Goal: Check status: Check status

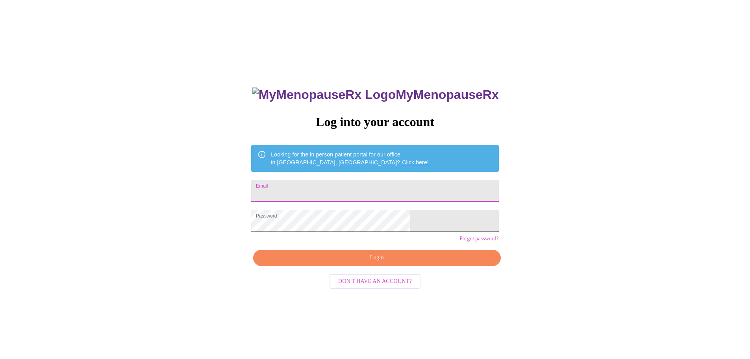
click at [326, 185] on input "Email" at bounding box center [374, 190] width 247 height 22
type input "[EMAIL_ADDRESS][DOMAIN_NAME]"
click at [369, 263] on span "Login" at bounding box center [376, 258] width 229 height 10
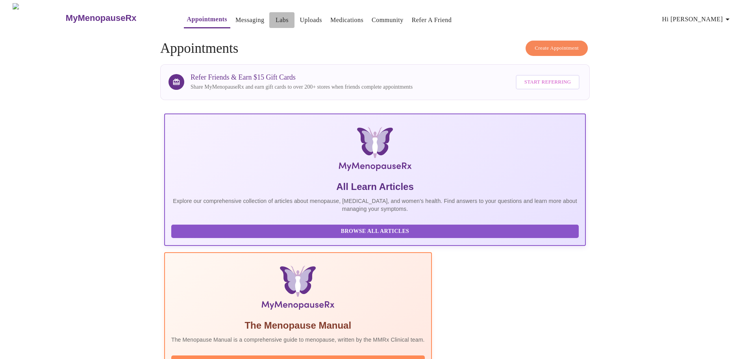
click at [275, 17] on link "Labs" at bounding box center [281, 20] width 13 height 11
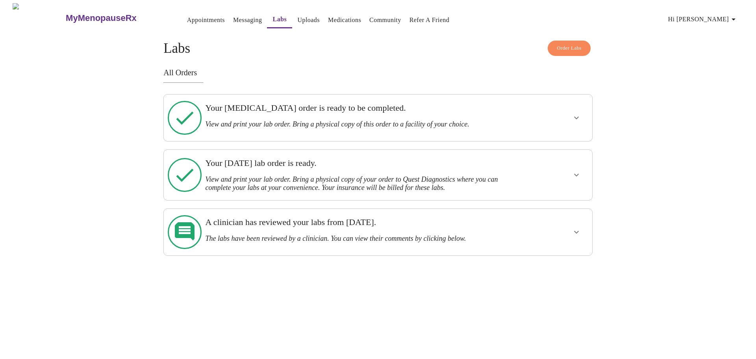
click at [266, 115] on div "Your [MEDICAL_DATA] order is ready to be completed. View and print your lab ord…" at bounding box center [357, 116] width 304 height 26
click at [194, 115] on icon at bounding box center [185, 118] width 34 height 34
click at [575, 113] on icon "show more" at bounding box center [575, 117] width 9 height 9
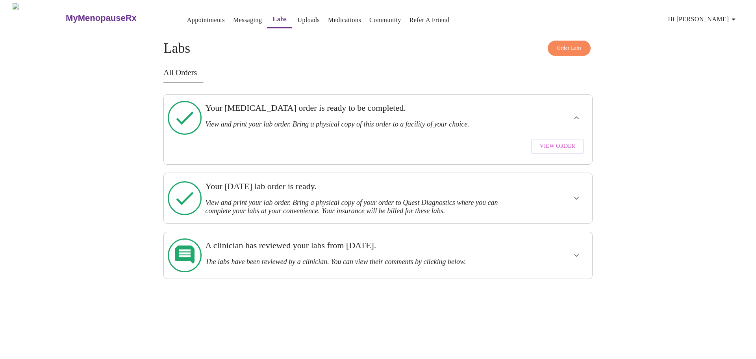
click at [560, 141] on span "View Order" at bounding box center [557, 146] width 35 height 10
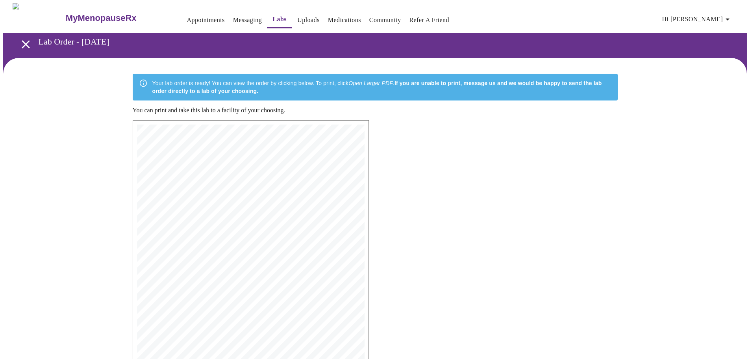
scroll to position [128, 0]
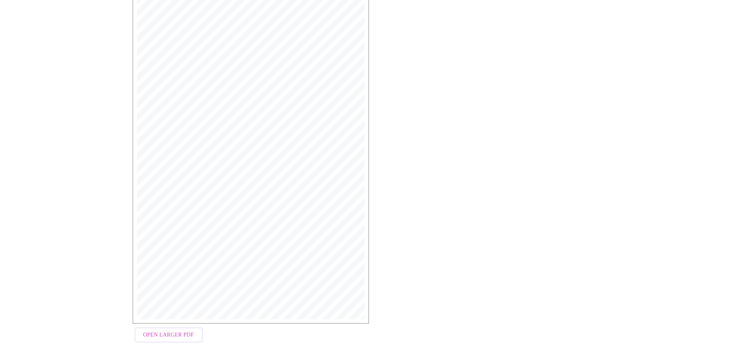
drag, startPoint x: 388, startPoint y: 241, endPoint x: 449, endPoint y: 235, distance: 62.2
click at [461, 231] on div "MyMenopauseRx | [DATE] 1:43 PM MyMenopauseRx | 1 of 1 MyMenopauseRx [STREET_ADD…" at bounding box center [374, 169] width 497 height 366
click at [155, 330] on span "Open Larger PDF" at bounding box center [168, 335] width 51 height 10
